Goal: Task Accomplishment & Management: Manage account settings

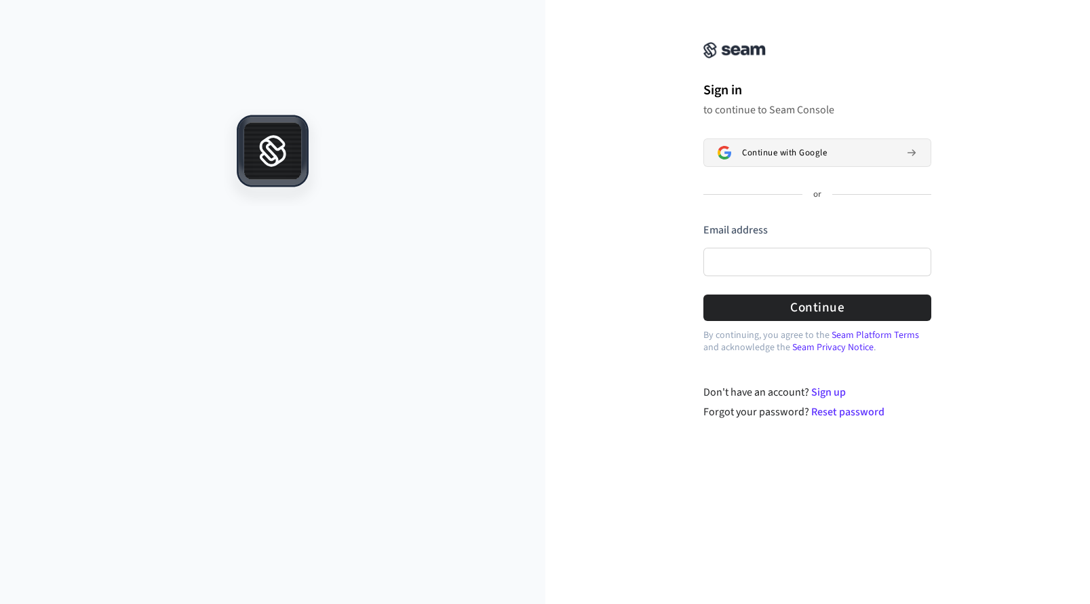
click at [750, 161] on button "Continue with Google" at bounding box center [817, 152] width 228 height 28
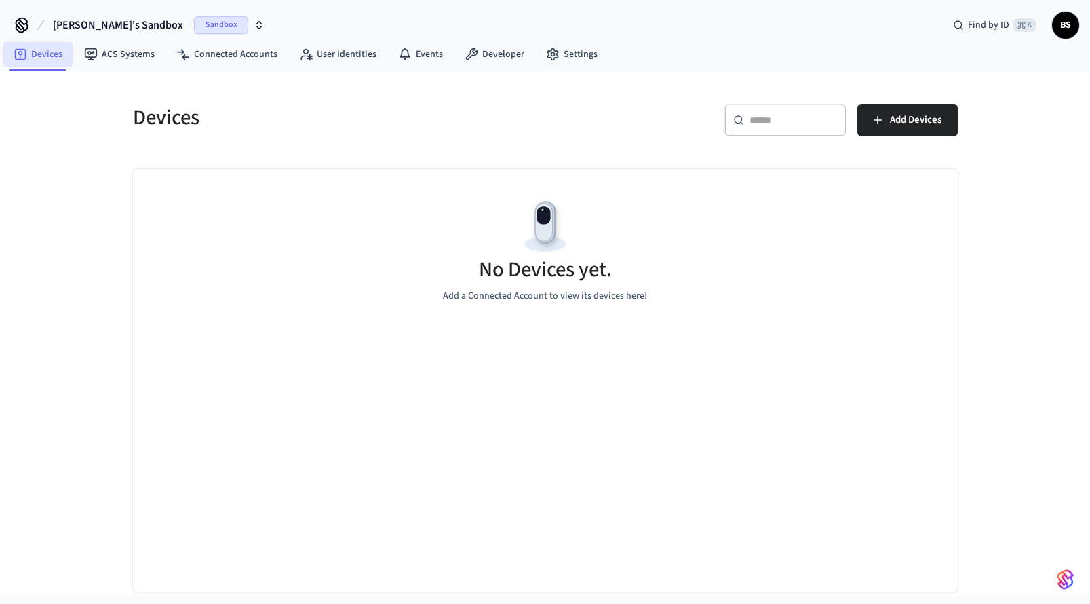
click at [27, 55] on link "Devices" at bounding box center [38, 54] width 71 height 24
click at [115, 56] on link "ACS Systems" at bounding box center [119, 54] width 92 height 24
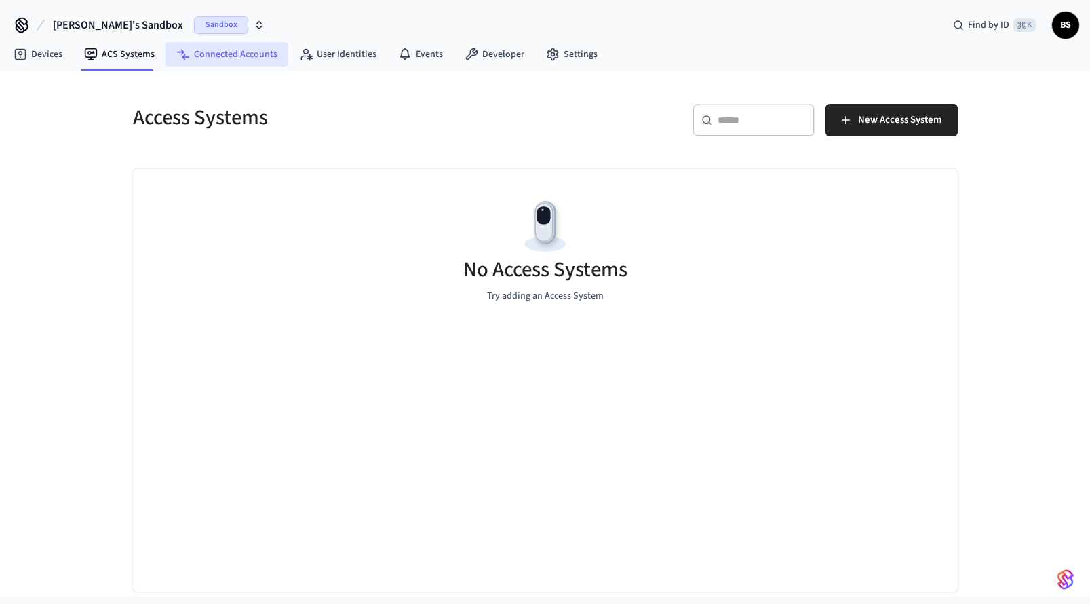
click at [228, 58] on link "Connected Accounts" at bounding box center [227, 54] width 123 height 24
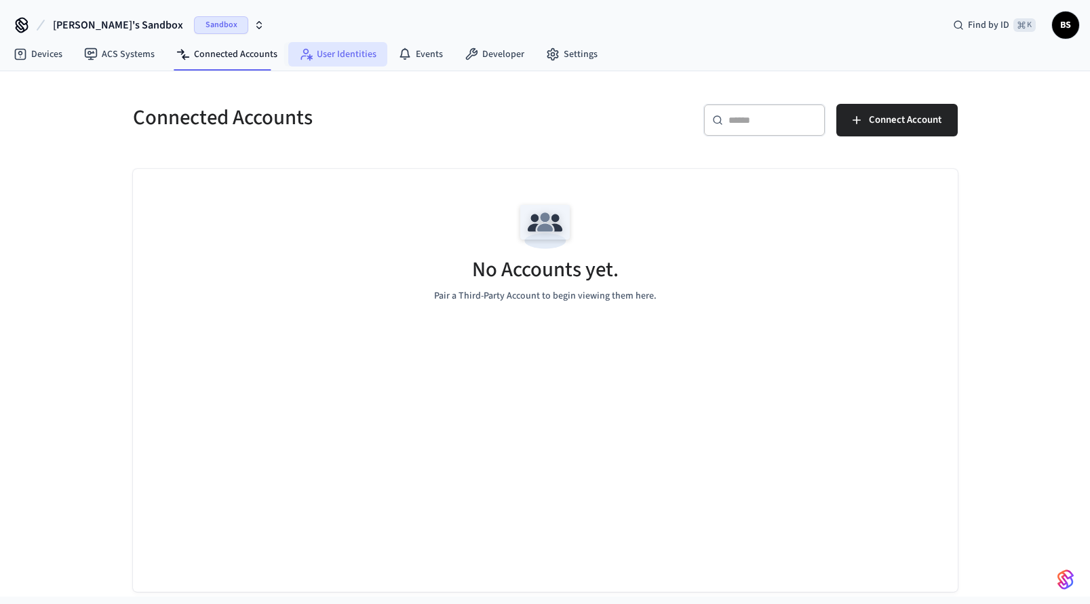
click at [326, 55] on link "User Identities" at bounding box center [337, 54] width 99 height 24
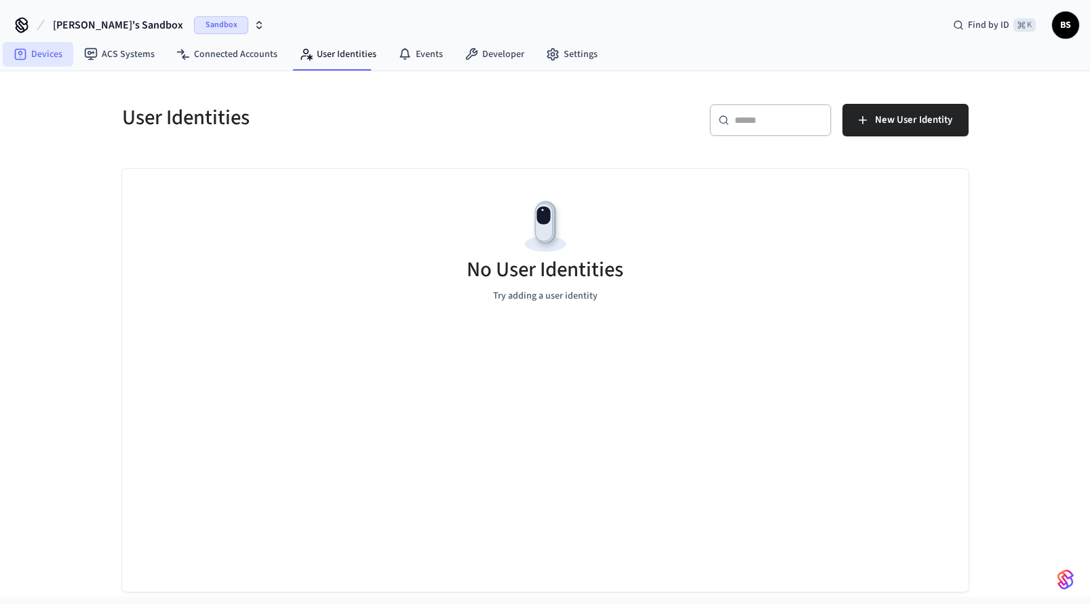
click at [45, 48] on link "Devices" at bounding box center [38, 54] width 71 height 24
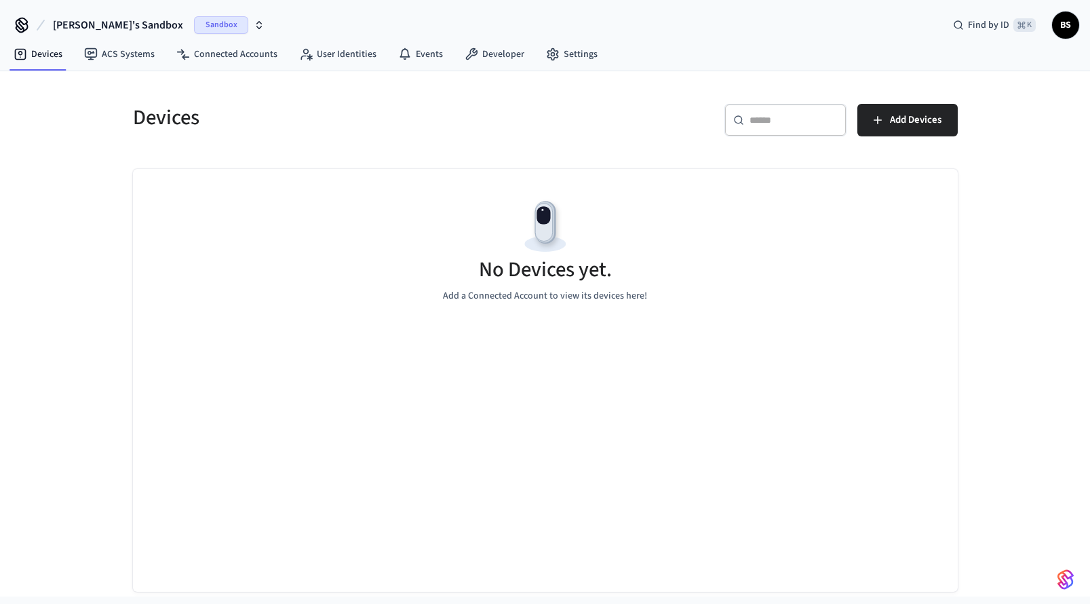
click at [20, 26] on icon at bounding box center [22, 25] width 22 height 22
click at [893, 119] on span "Add Devices" at bounding box center [916, 120] width 52 height 18
click at [653, 214] on div "No Devices yet. Add a Connected Account to view its devices here!" at bounding box center [545, 249] width 825 height 161
click at [883, 126] on icon "button" at bounding box center [878, 120] width 14 height 14
click at [1062, 28] on span "BS" at bounding box center [1065, 25] width 24 height 24
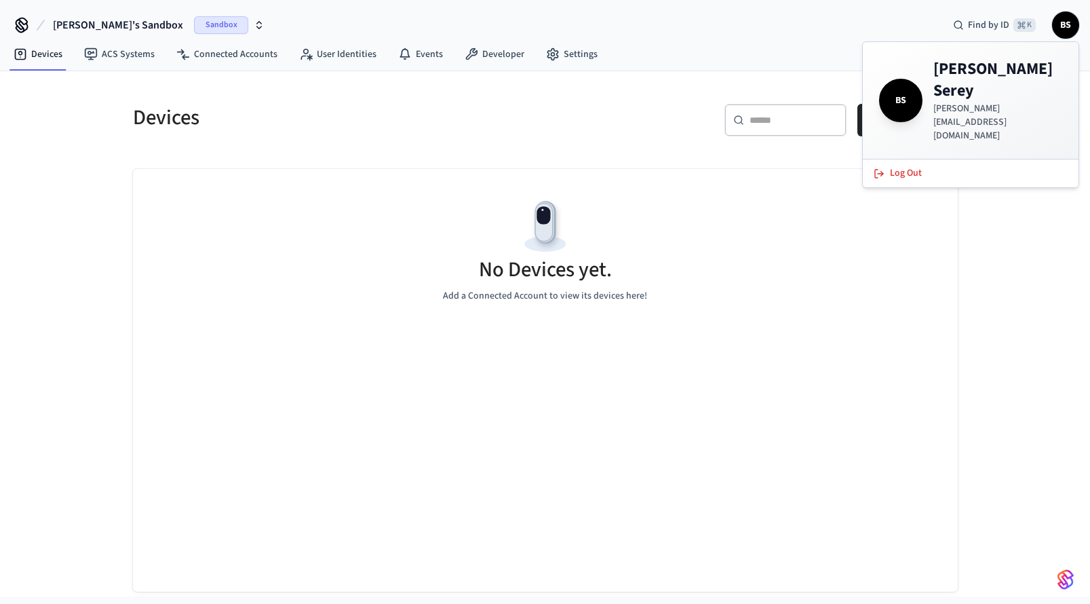
click at [939, 76] on h4 "Brad Serey" at bounding box center [997, 79] width 129 height 43
click at [835, 87] on div "Devices ​ ​ Add Devices No Devices yet. Add a Connected Account to view its dev…" at bounding box center [545, 331] width 868 height 520
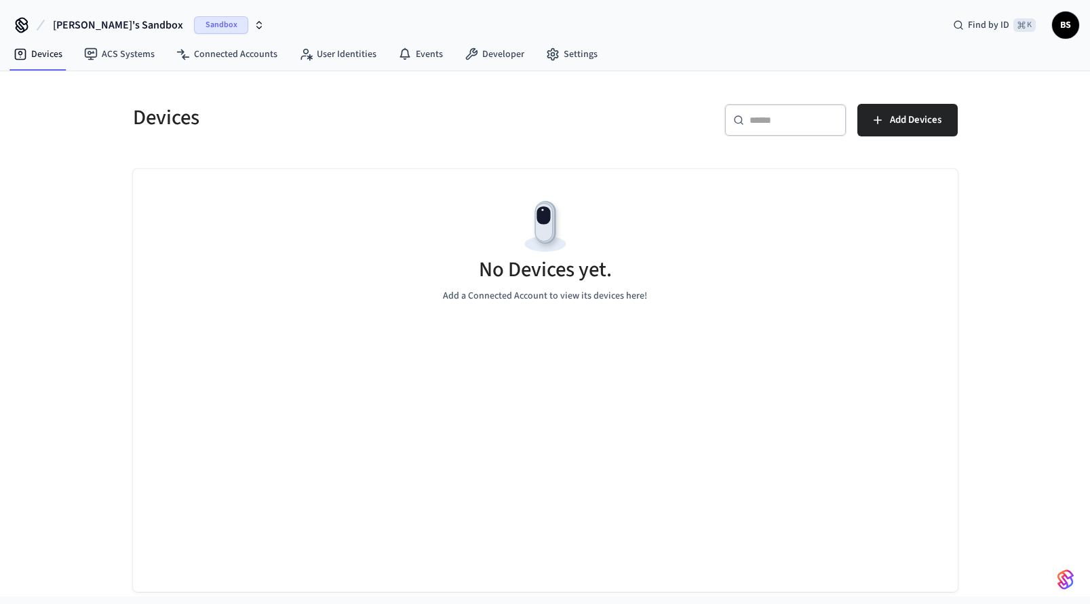
click at [579, 81] on div "Devices ​ ​ Add Devices No Devices yet. Add a Connected Account to view its dev…" at bounding box center [545, 331] width 868 height 520
click at [568, 58] on link "Settings" at bounding box center [571, 54] width 73 height 24
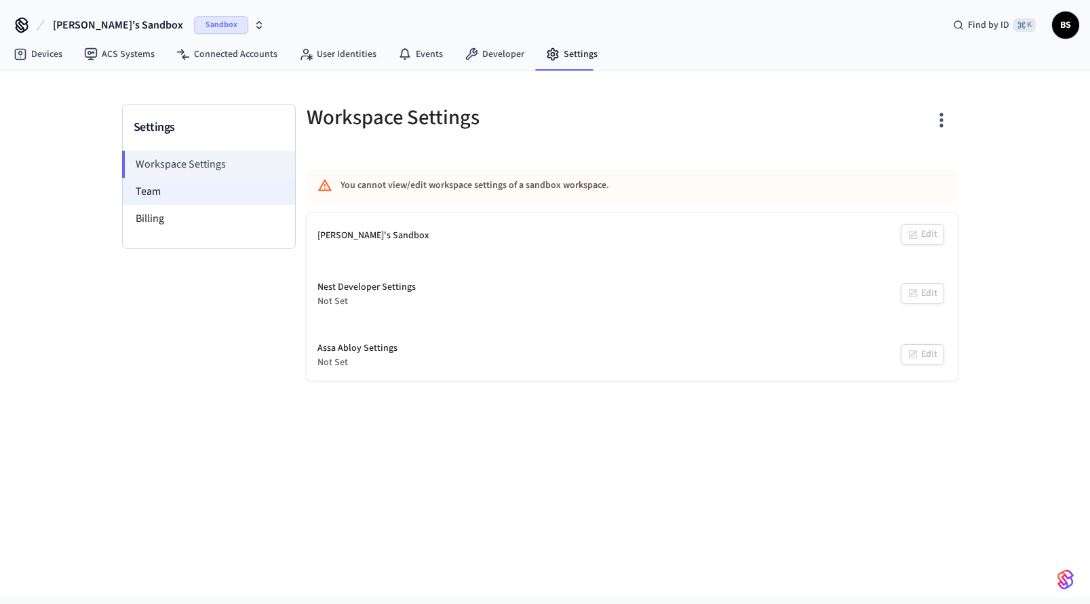
click at [151, 186] on li "Team" at bounding box center [209, 191] width 172 height 27
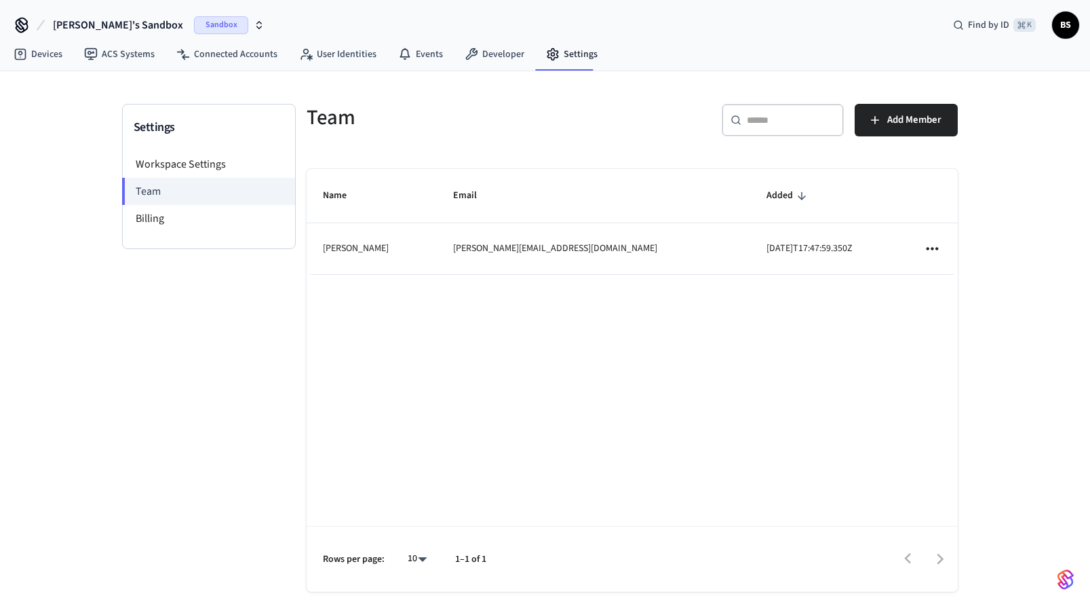
click at [242, 366] on div "Settings Workspace Settings Team Billing" at bounding box center [209, 361] width 174 height 515
click at [194, 24] on span "Sandbox" at bounding box center [221, 25] width 54 height 18
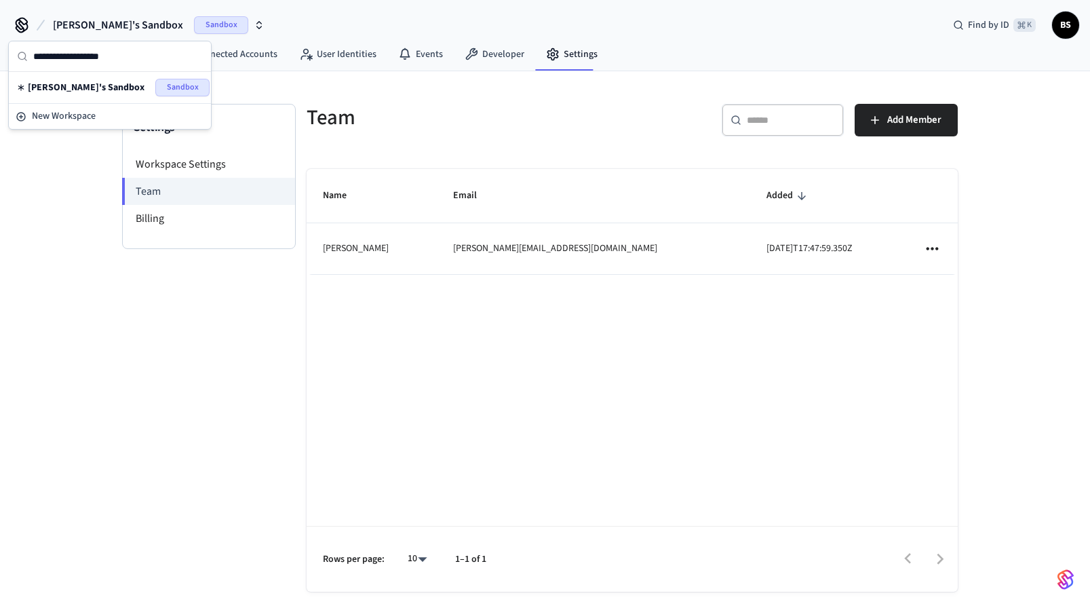
click at [278, 28] on div "Brad's Sandbox Sandbox Find by ID ⌘ K BS" at bounding box center [545, 19] width 1090 height 39
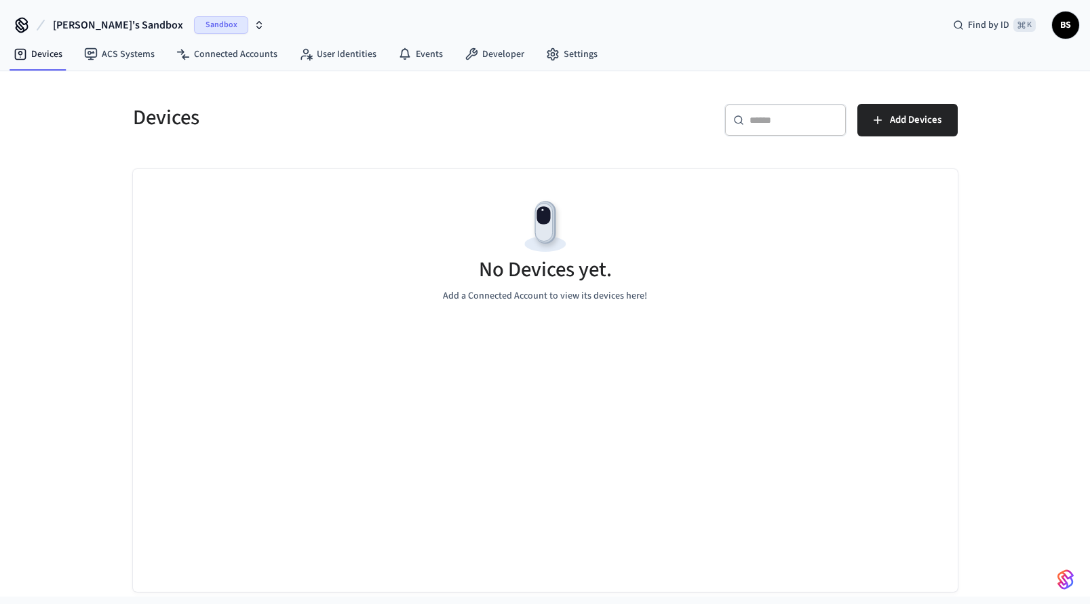
click at [254, 27] on icon "button" at bounding box center [259, 25] width 11 height 11
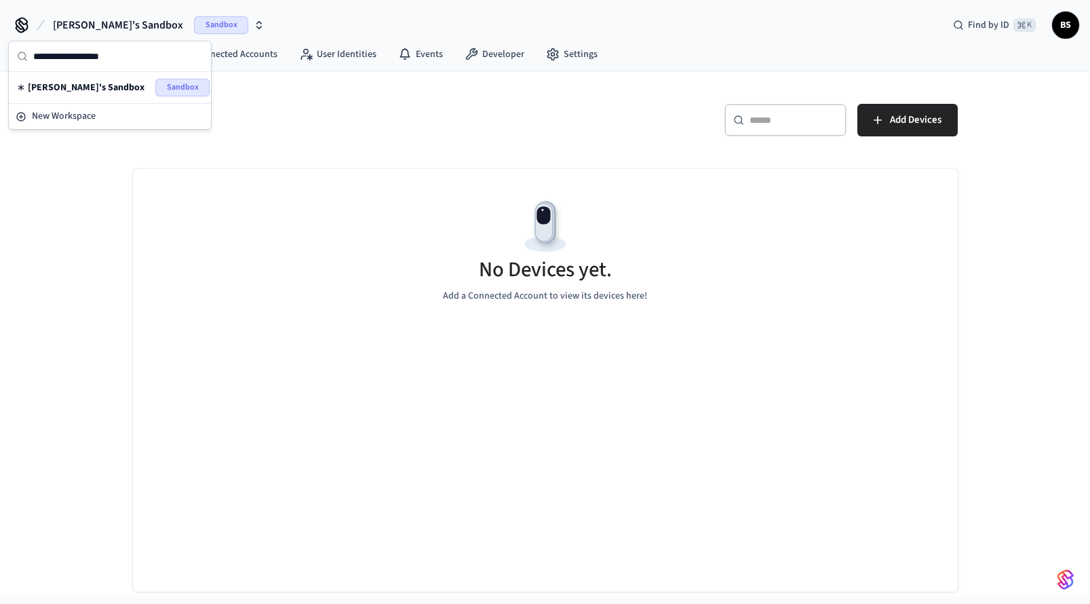
click at [623, 41] on div "Devices ACS Systems Connected Accounts User Identities Events Developer Settings" at bounding box center [545, 55] width 1090 height 32
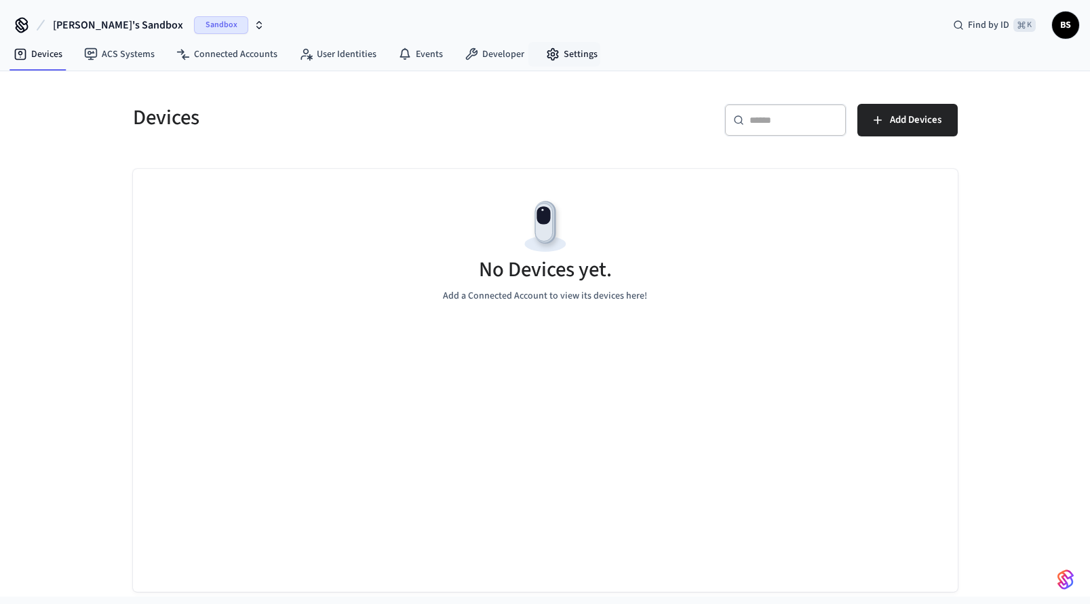
click at [556, 68] on nav "Devices ACS Systems Connected Accounts User Identities Events Developer Settings" at bounding box center [306, 54] width 606 height 31
click at [1059, 35] on span "BS" at bounding box center [1065, 25] width 27 height 27
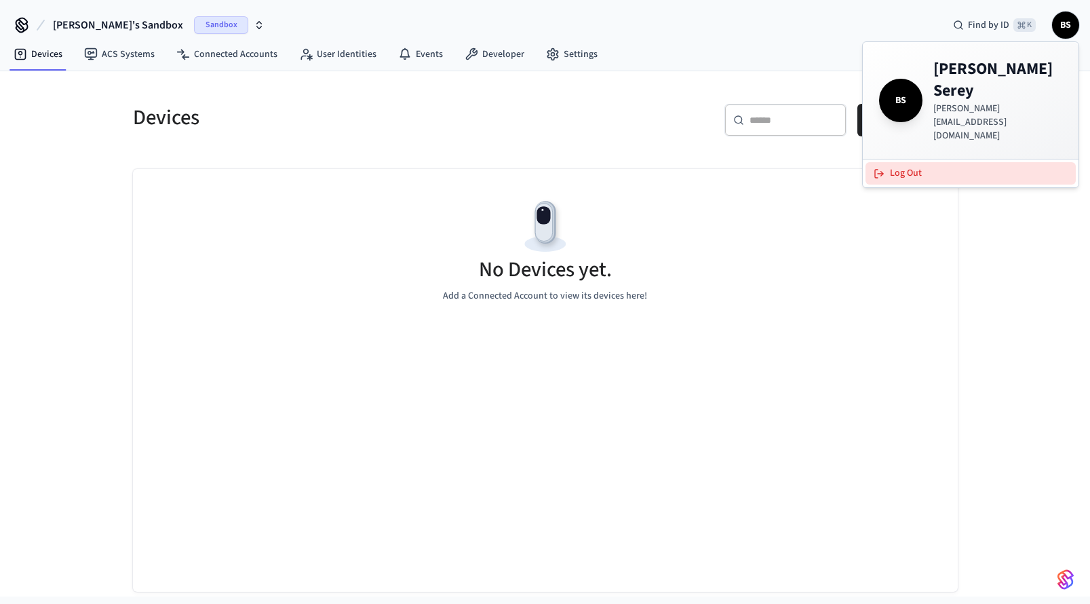
click at [915, 162] on button "Log Out" at bounding box center [971, 173] width 210 height 22
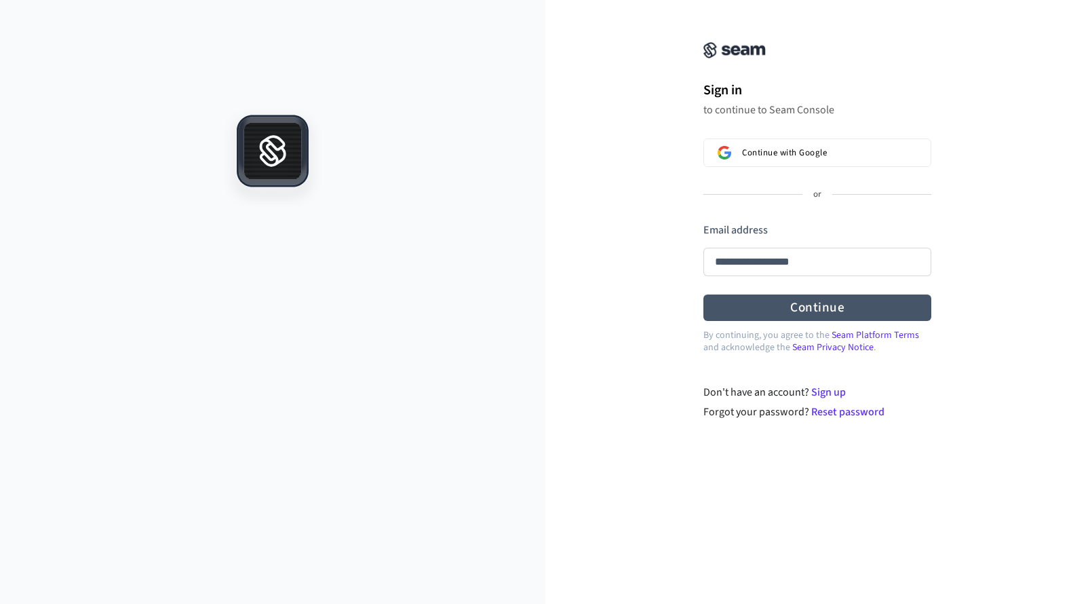
click at [864, 303] on button "Continue" at bounding box center [817, 307] width 228 height 26
type input "**********"
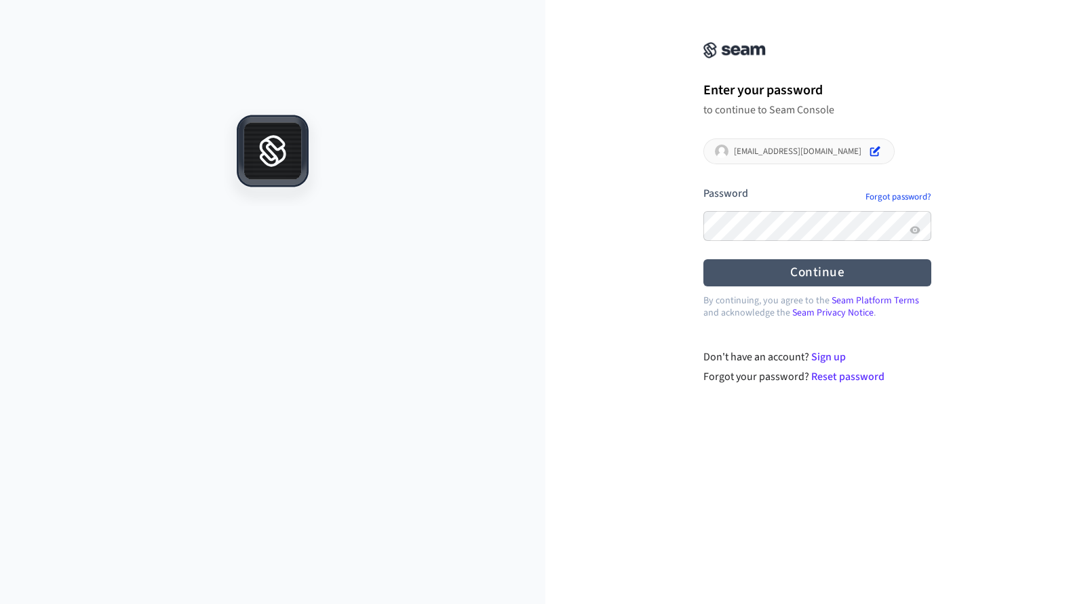
click at [804, 268] on button "Continue" at bounding box center [817, 272] width 228 height 26
